Goal: Navigation & Orientation: Understand site structure

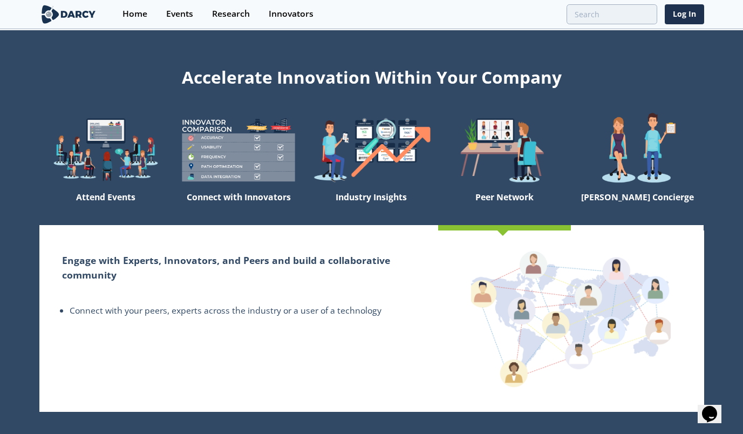
drag, startPoint x: 289, startPoint y: 20, endPoint x: 279, endPoint y: 20, distance: 10.3
click at [289, 20] on link "Innovators" at bounding box center [291, 14] width 64 height 29
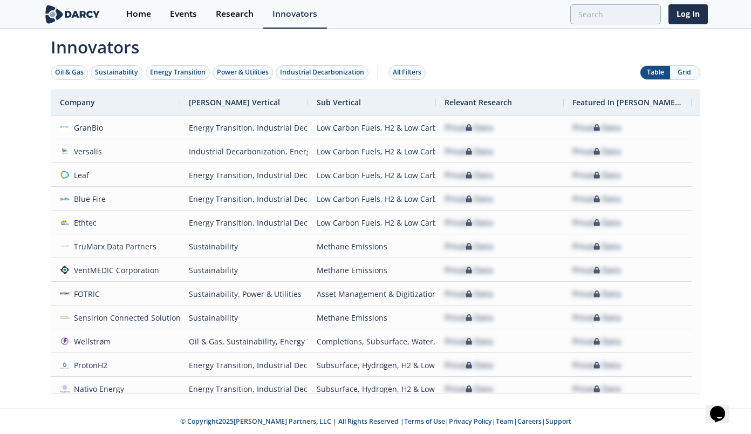
click at [247, 20] on link "Research" at bounding box center [235, 14] width 57 height 29
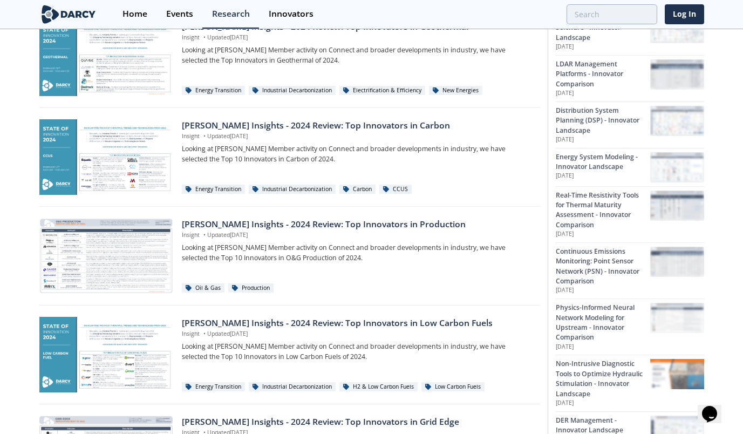
scroll to position [162, 0]
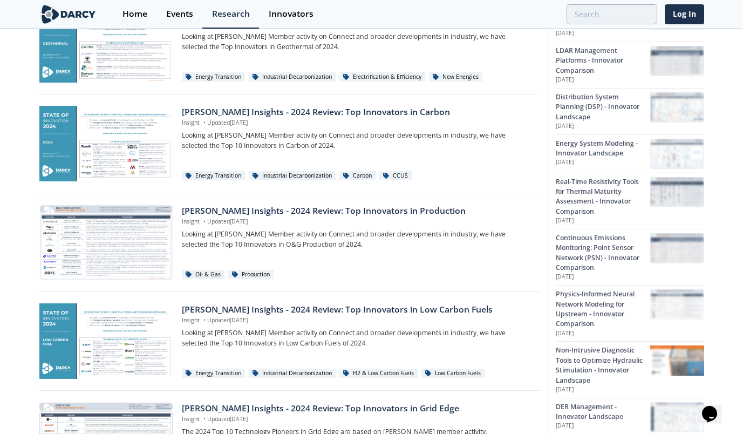
click at [341, 214] on div "Darcy Insights - 2024 Review: Top Innovators in Production" at bounding box center [357, 211] width 350 height 13
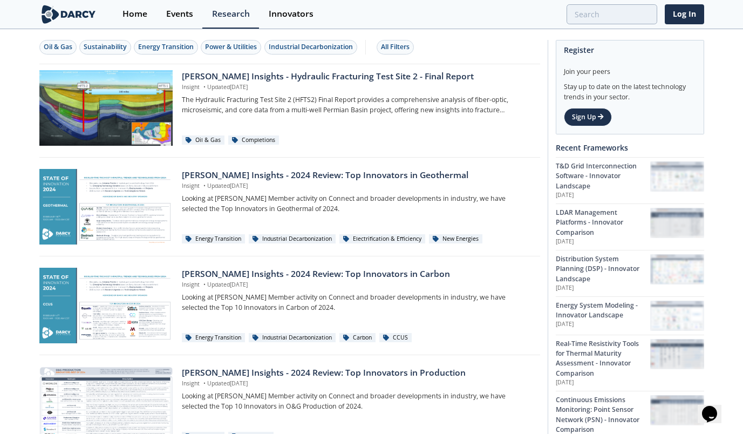
click at [191, 17] on div "Events" at bounding box center [179, 14] width 27 height 9
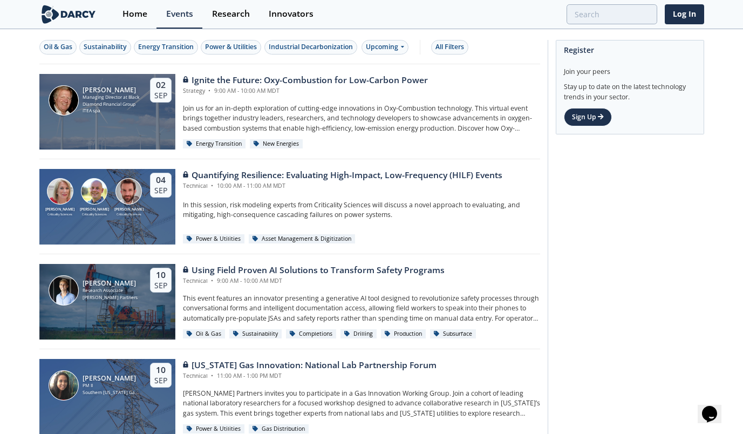
click at [143, 21] on link "Home" at bounding box center [135, 14] width 44 height 29
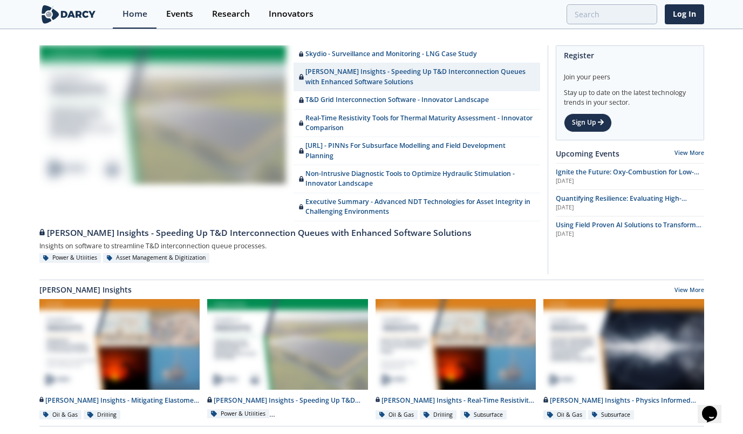
click at [78, 15] on img at bounding box center [68, 14] width 59 height 19
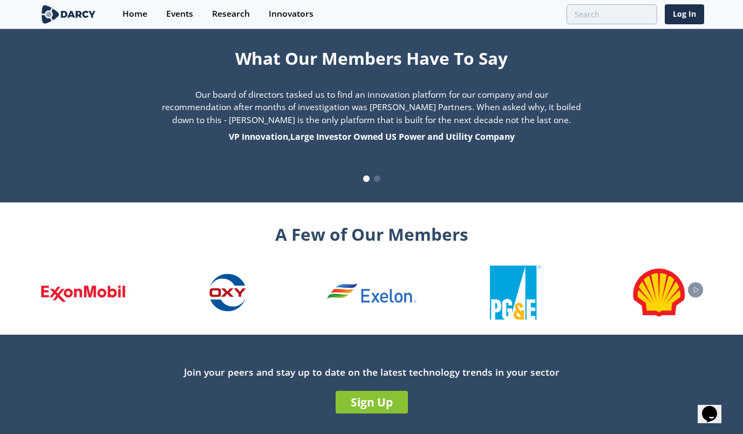
scroll to position [1113, 0]
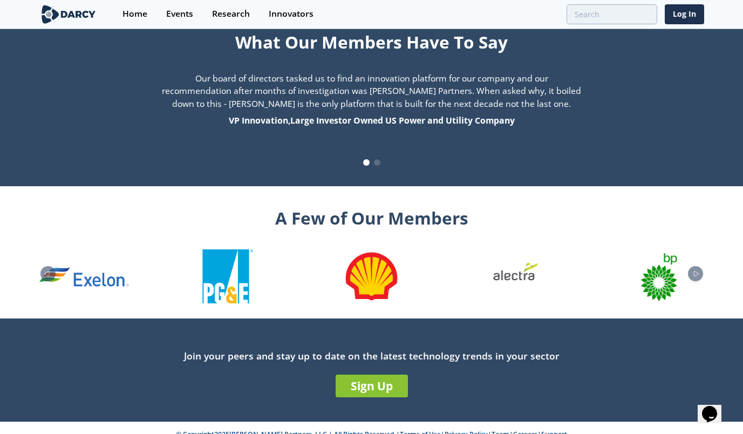
click at [696, 270] on icon "Next slide" at bounding box center [696, 273] width 13 height 6
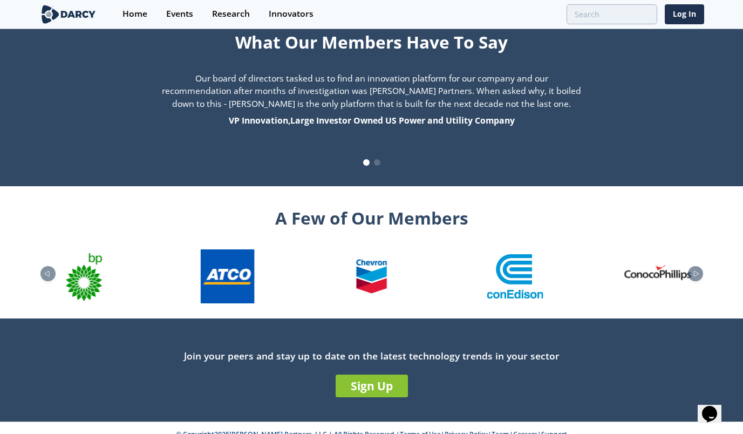
click at [492, 430] on link "Team" at bounding box center [501, 434] width 18 height 9
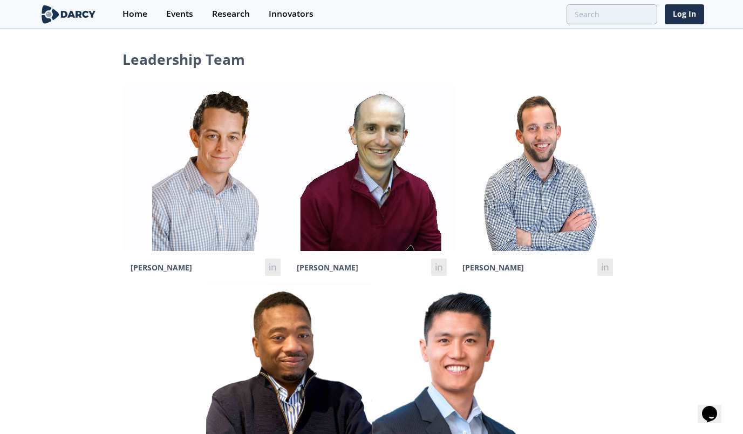
click at [226, 145] on img at bounding box center [206, 168] width 166 height 166
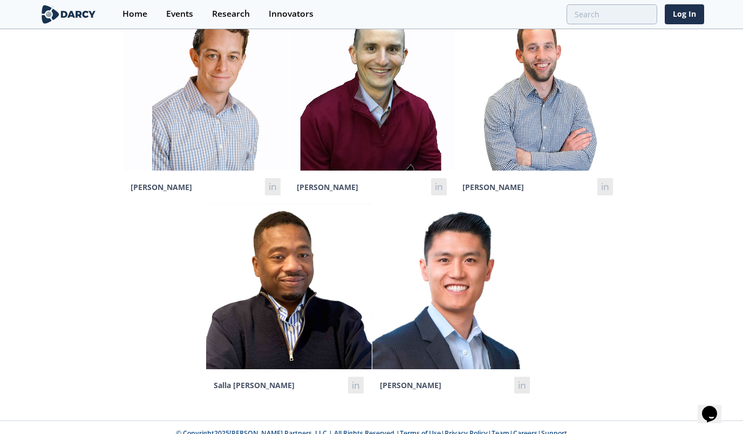
scroll to position [92, 0]
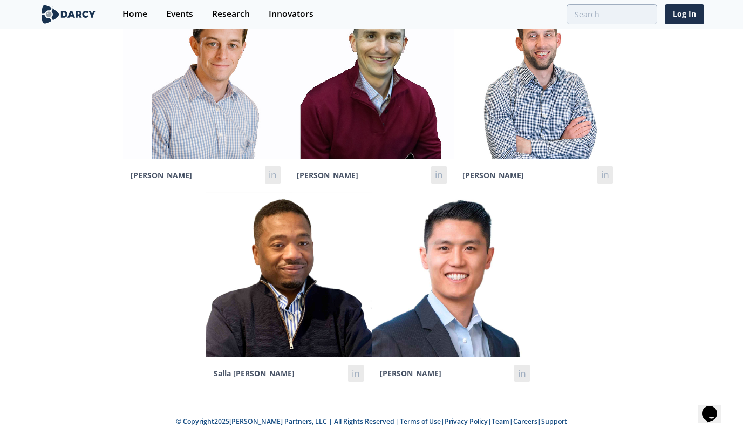
click at [513, 422] on link "Careers" at bounding box center [525, 421] width 24 height 9
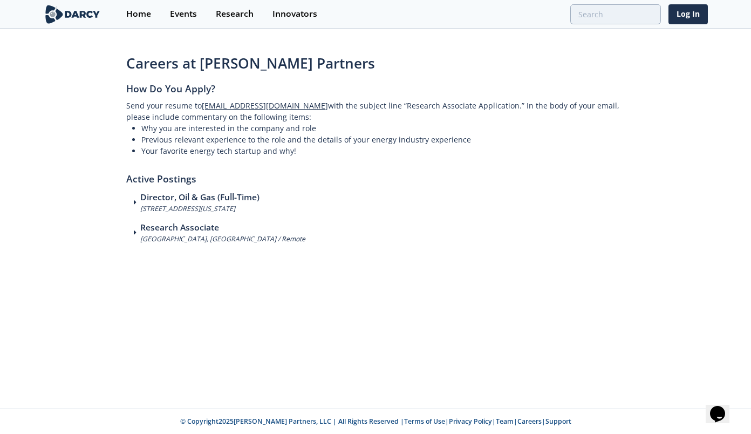
click at [142, 16] on div "Home" at bounding box center [138, 14] width 25 height 9
